Goal: Task Accomplishment & Management: Manage account settings

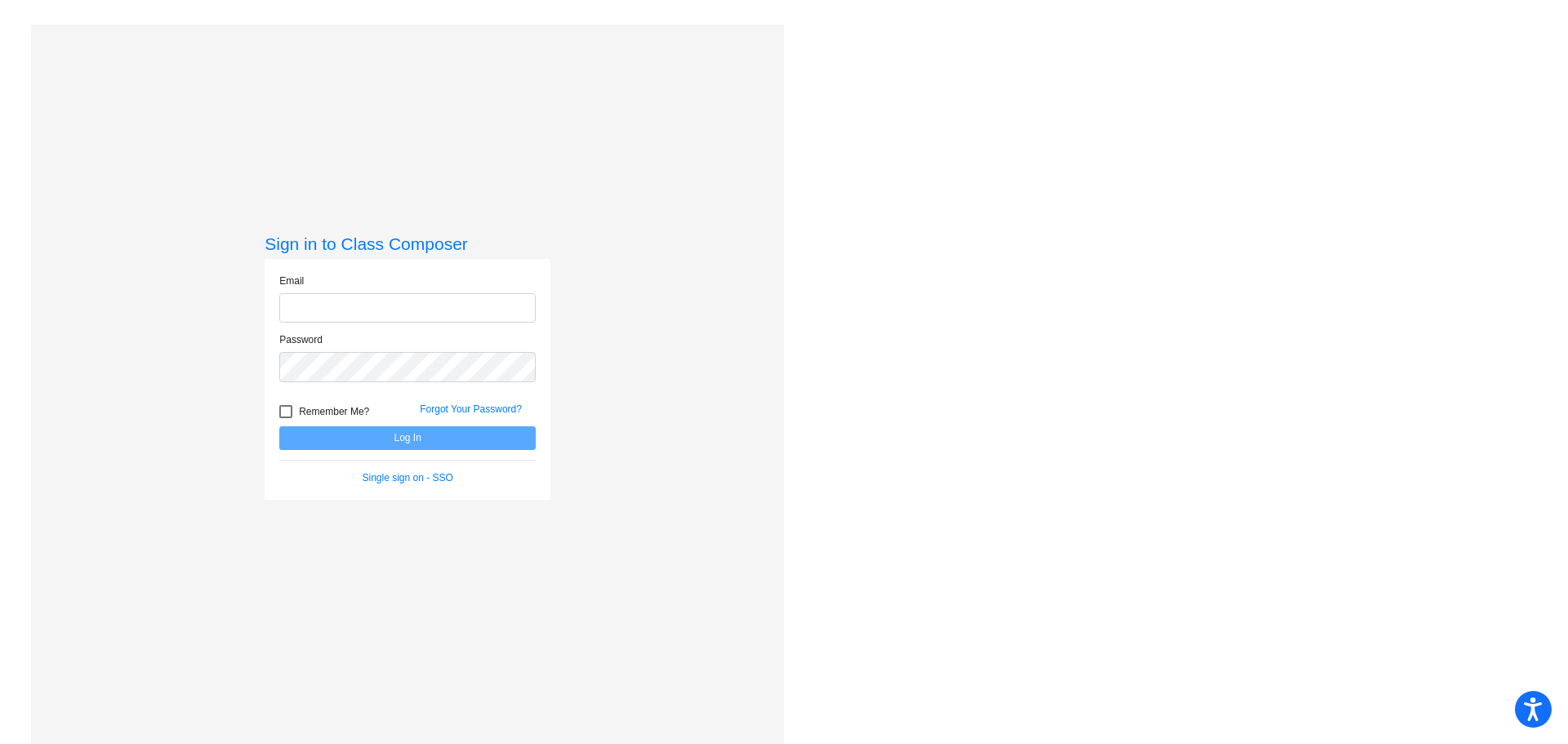
type input "[PERSON_NAME][EMAIL_ADDRESS][PERSON_NAME][DOMAIN_NAME]"
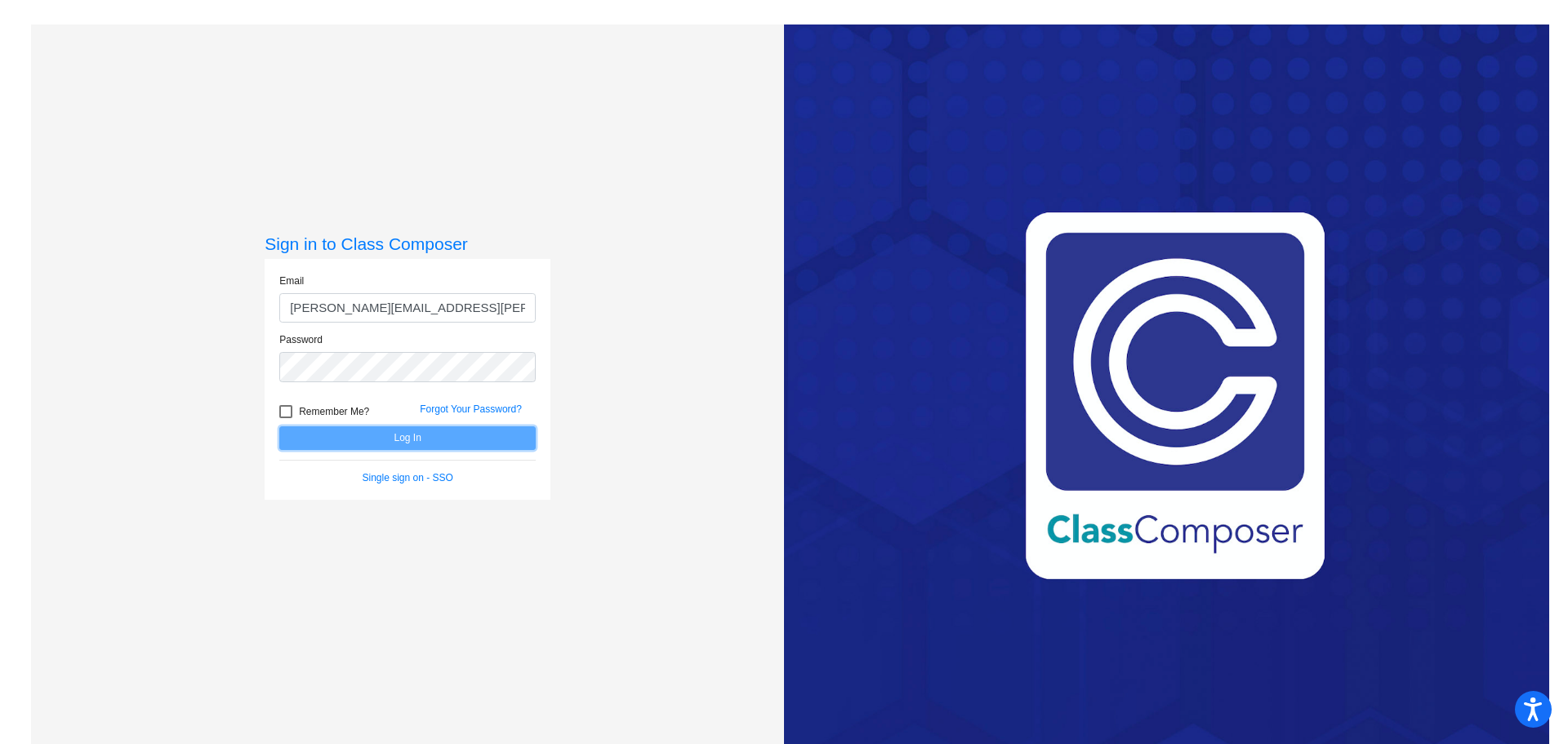
click at [405, 439] on button "Log In" at bounding box center [407, 438] width 256 height 24
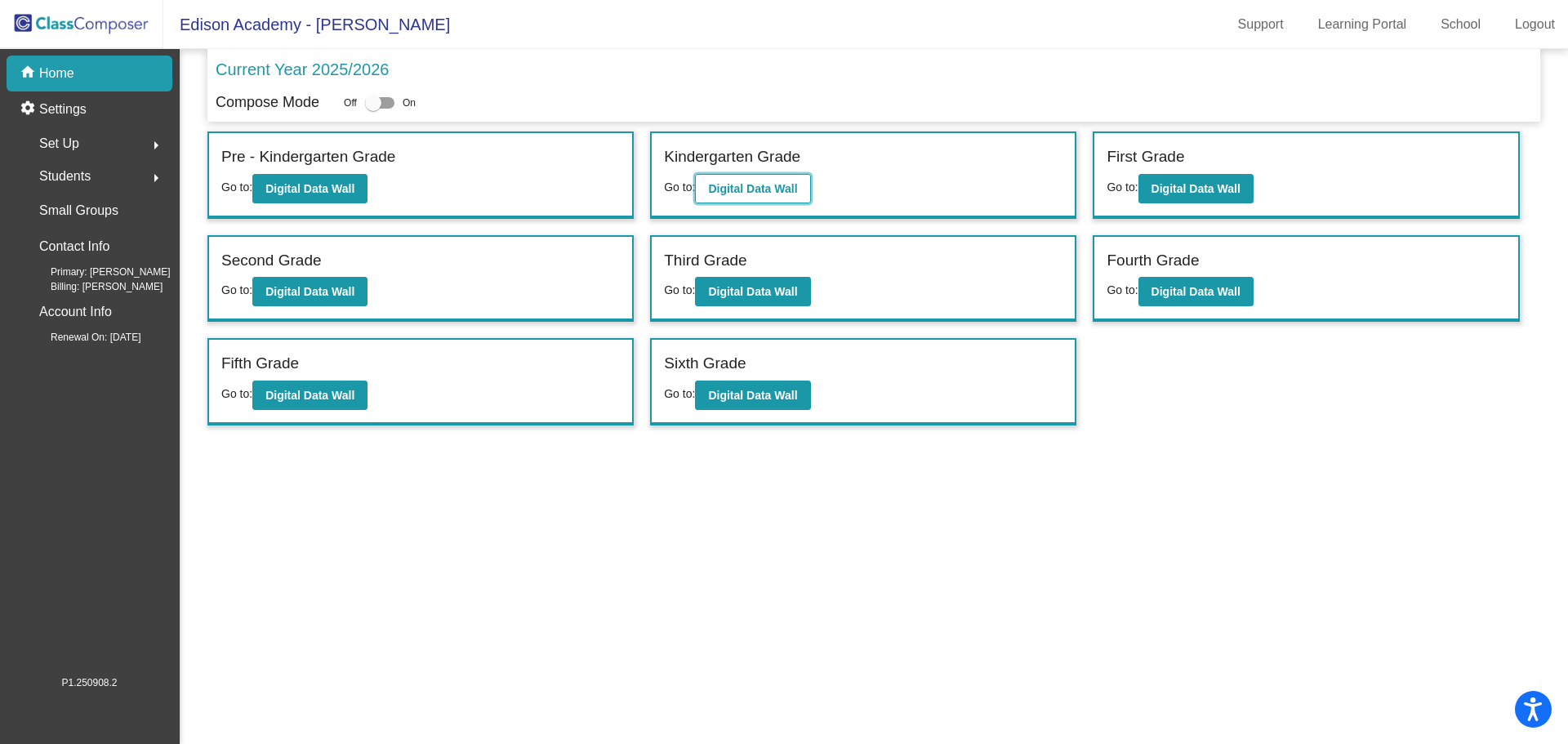
click at [767, 184] on b "Digital Data Wall" at bounding box center [752, 188] width 89 height 13
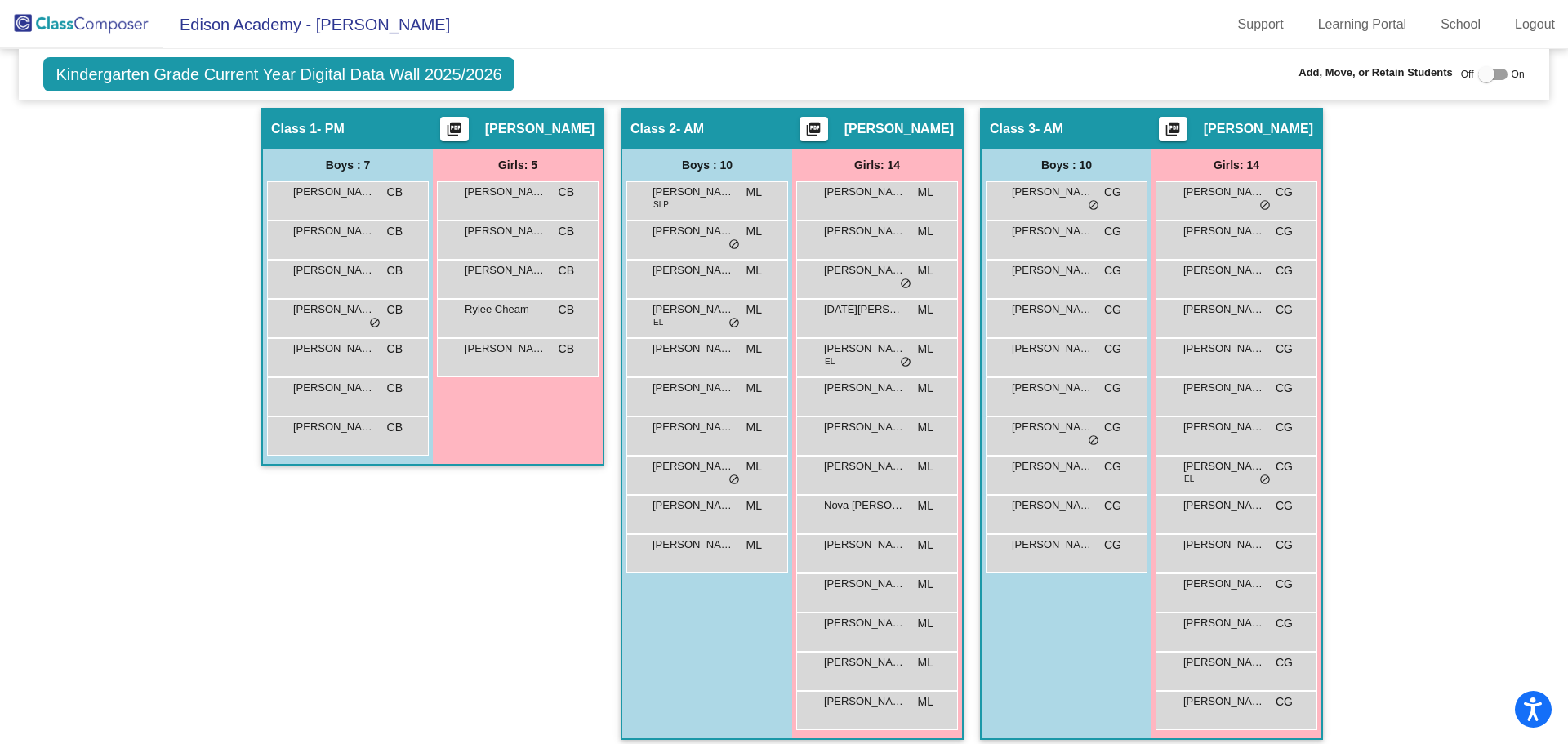
scroll to position [299, 0]
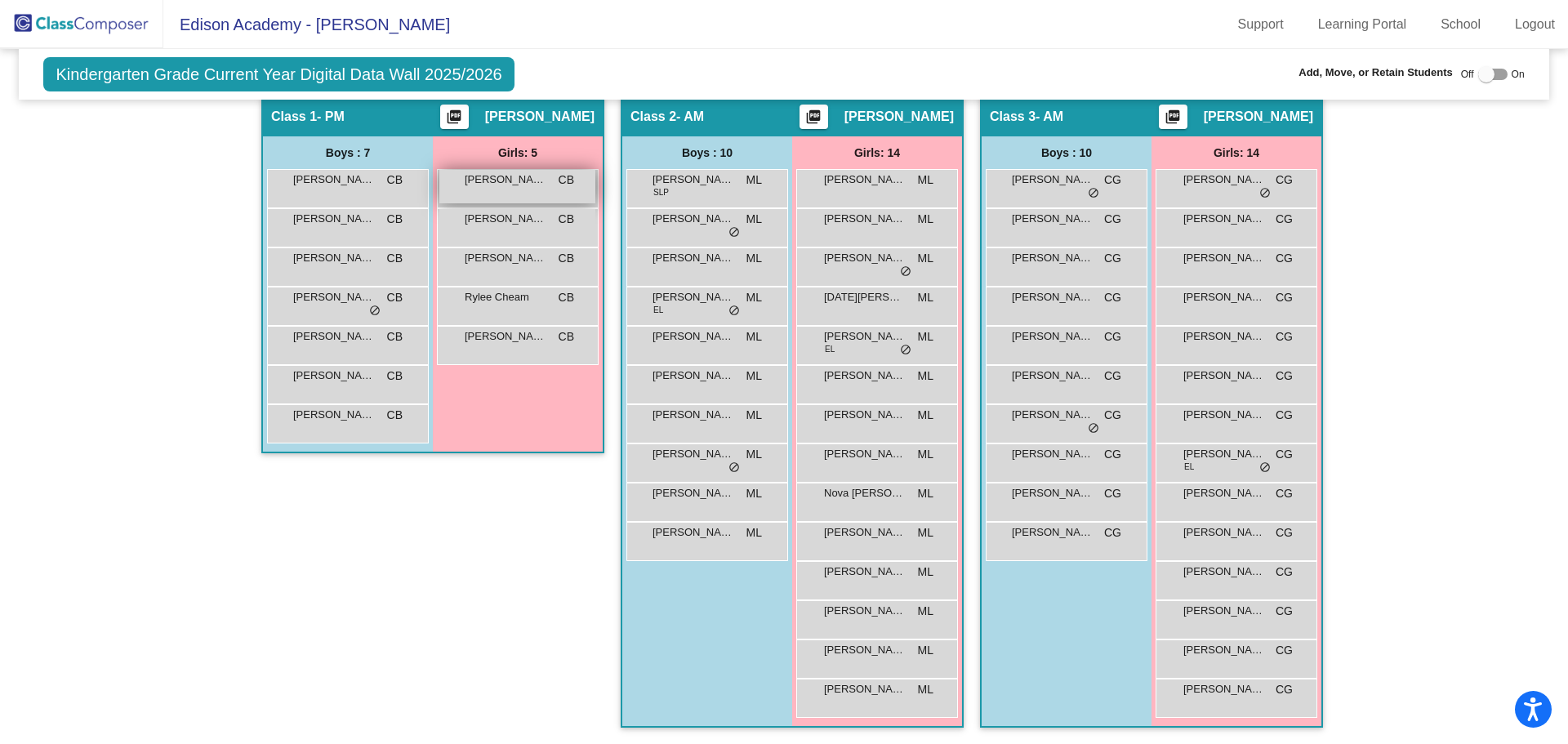
click at [526, 179] on span "[PERSON_NAME]" at bounding box center [505, 179] width 82 height 16
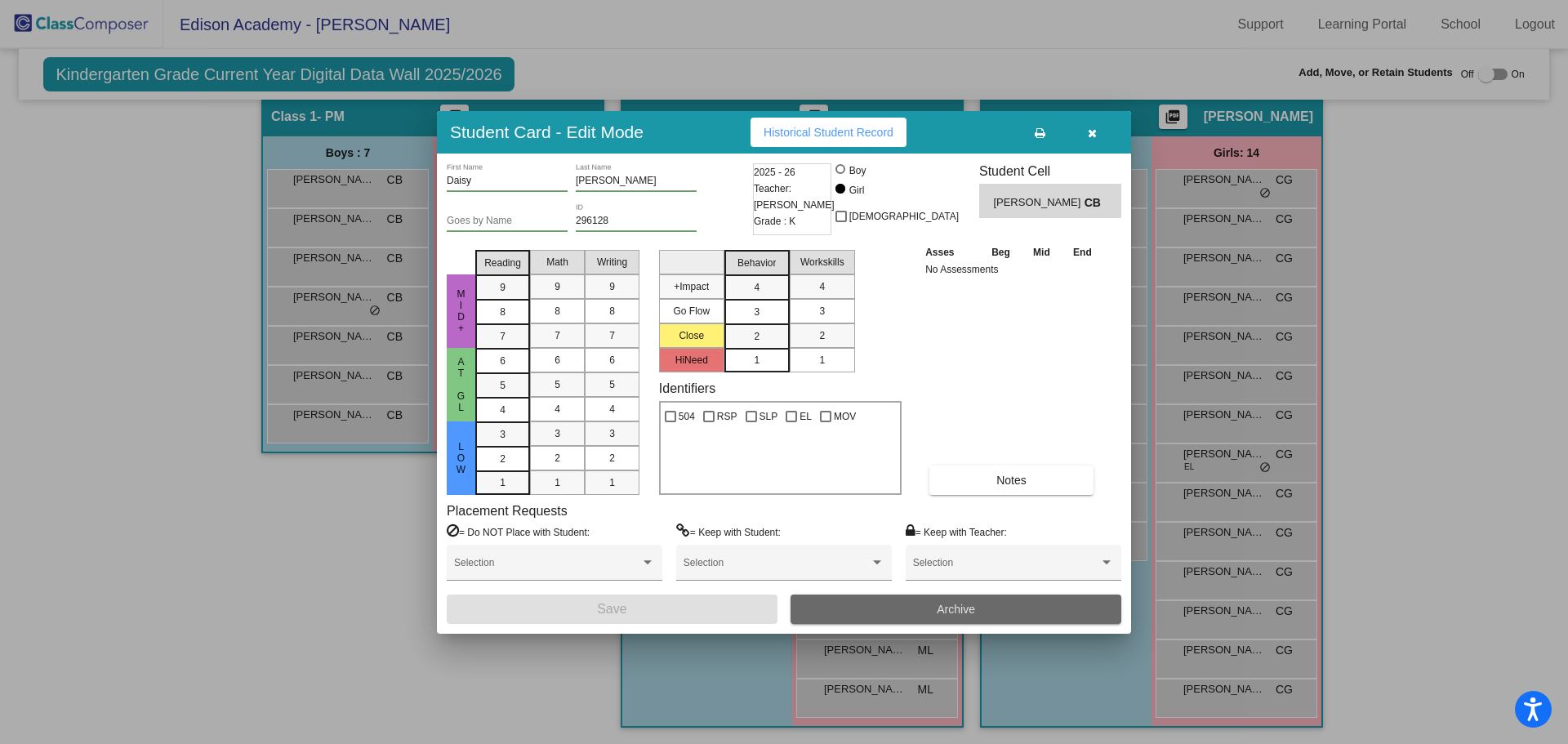
click at [911, 608] on button "Archive" at bounding box center [955, 609] width 331 height 30
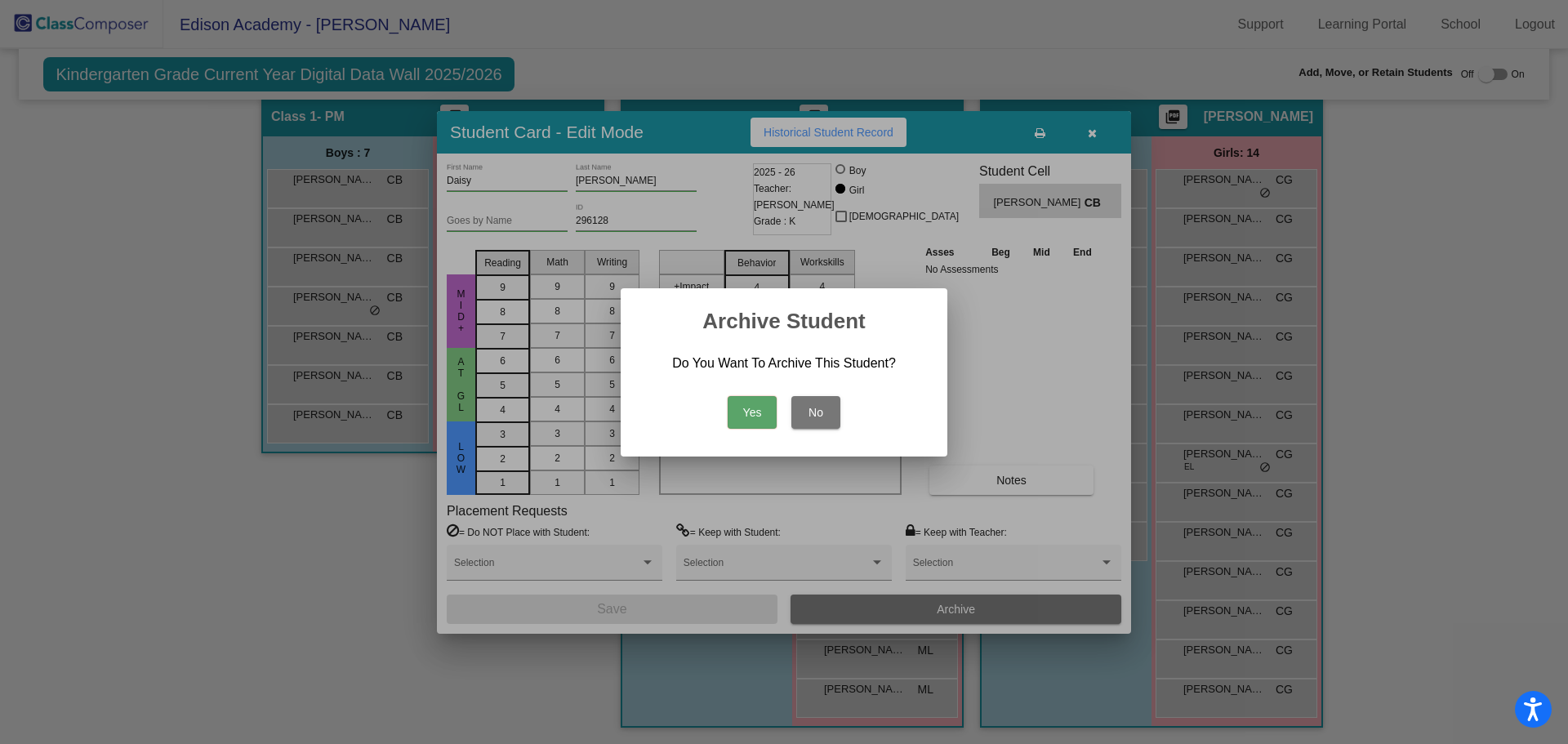
click at [754, 400] on button "Yes" at bounding box center [752, 412] width 49 height 33
